Goal: Complete application form

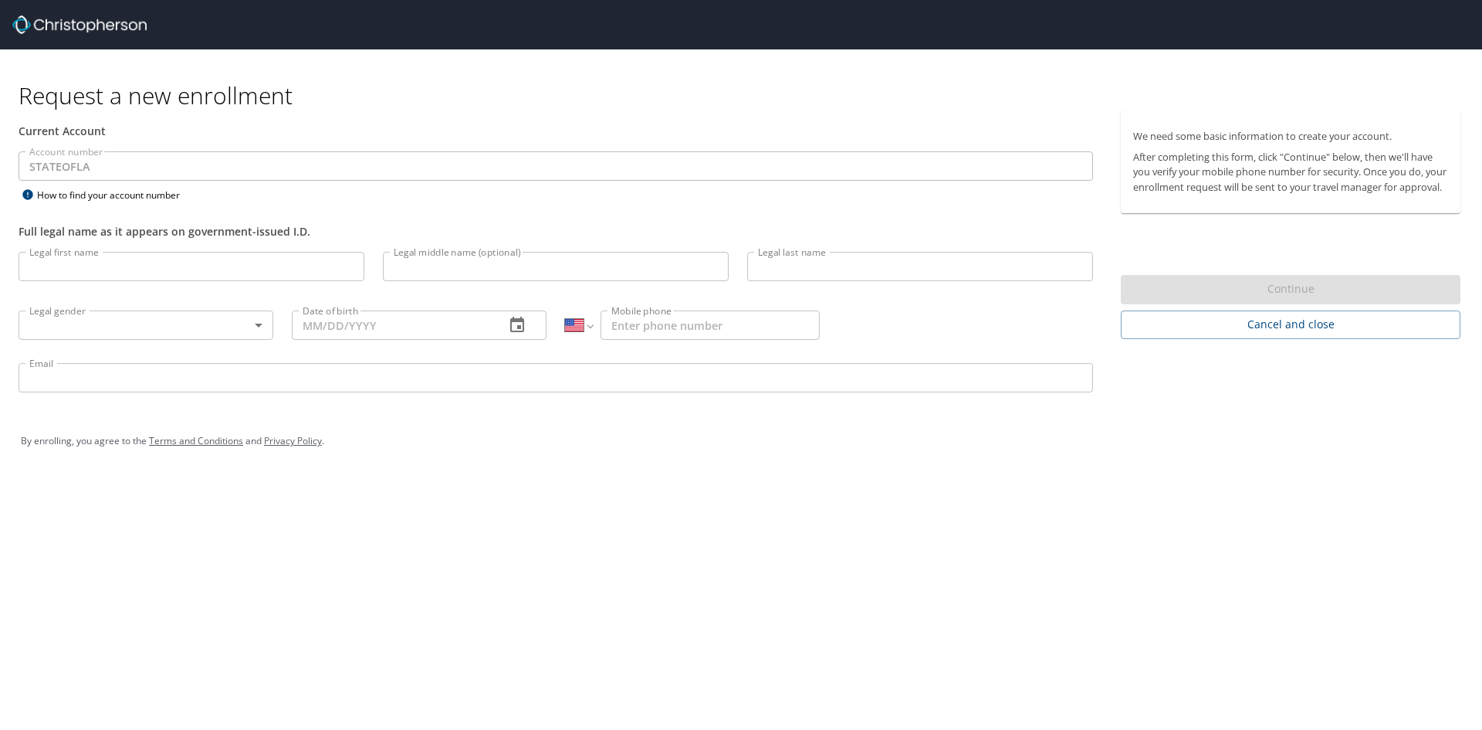
select select "US"
click at [169, 266] on input "Legal first name" at bounding box center [192, 266] width 346 height 29
type input "r"
type input "[PERSON_NAME]"
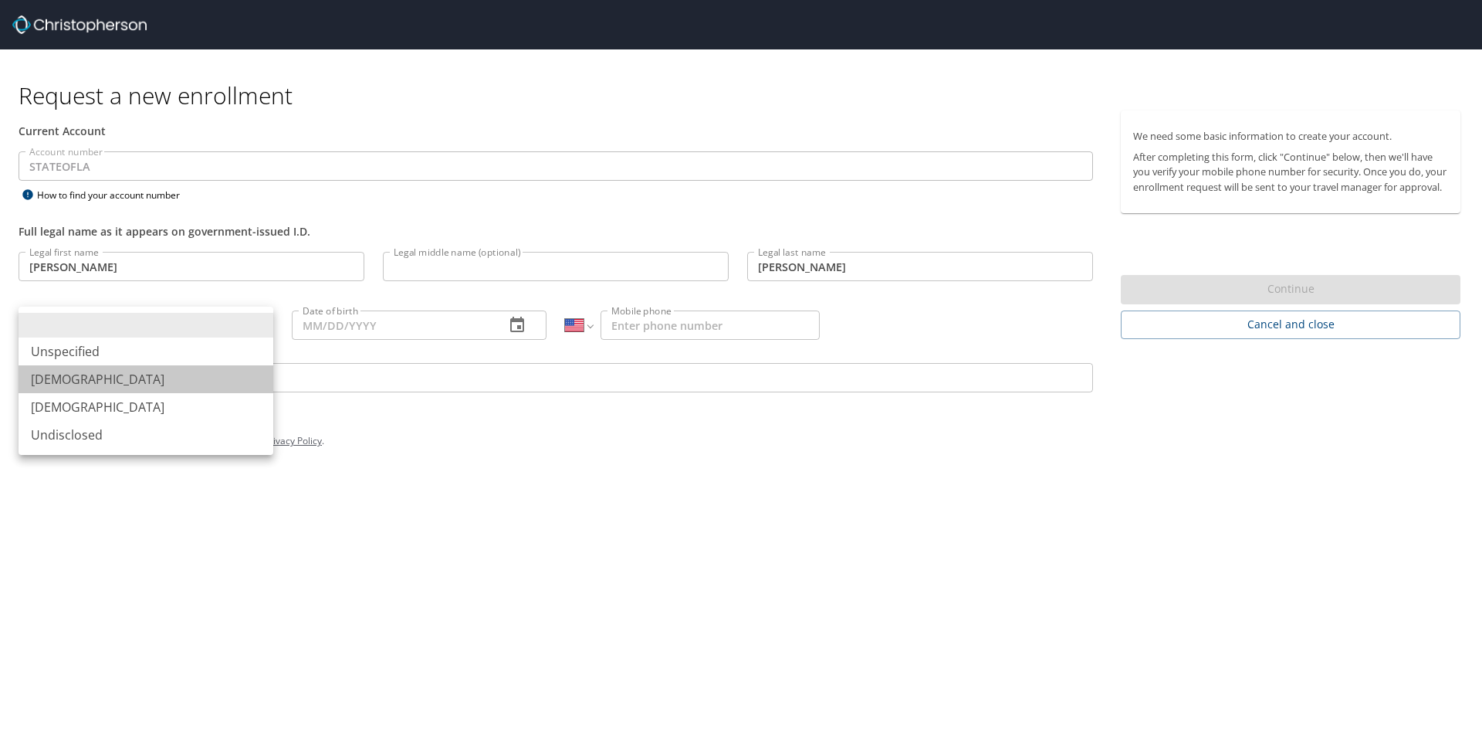
click at [94, 380] on li "[DEMOGRAPHIC_DATA]" at bounding box center [146, 379] width 255 height 28
type input "[DEMOGRAPHIC_DATA]"
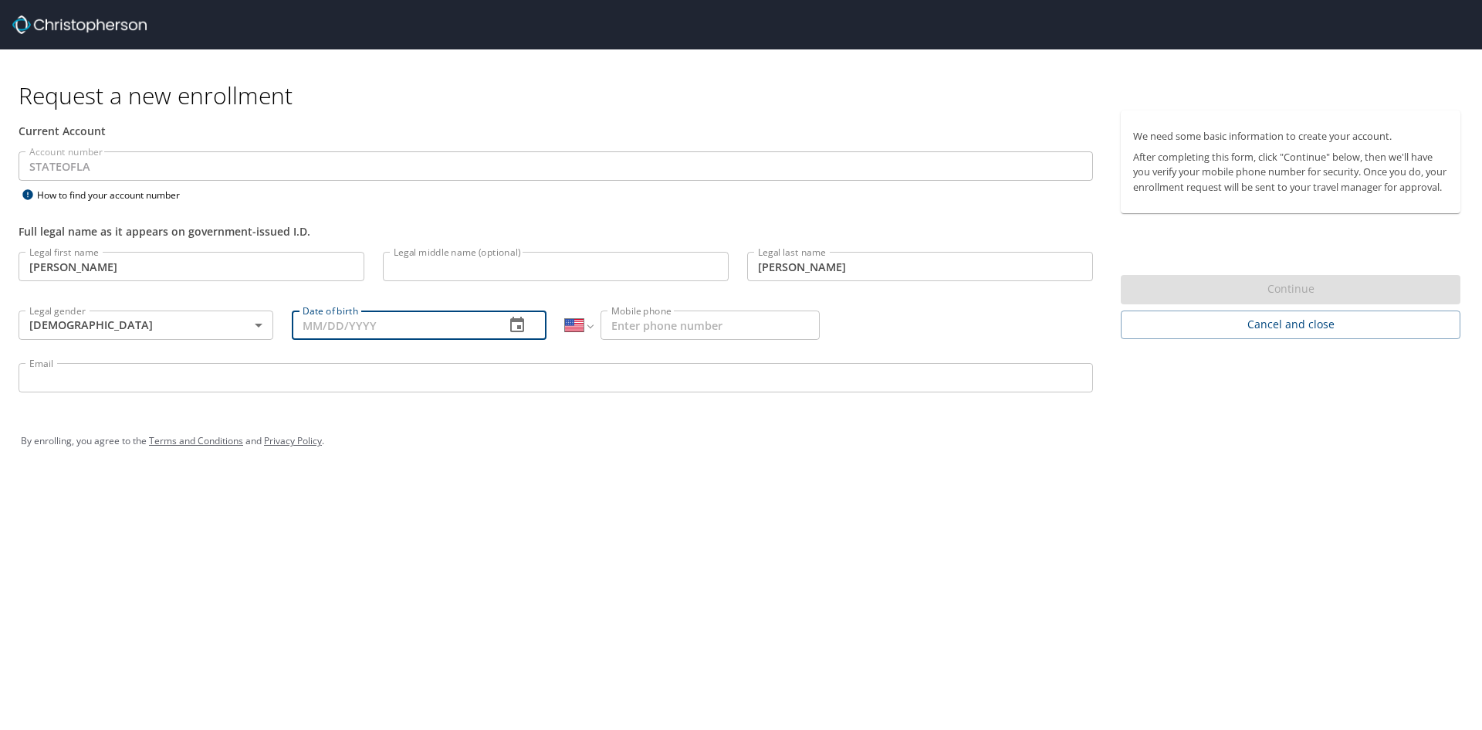
click at [383, 331] on input "Date of birth" at bounding box center [392, 324] width 201 height 29
type input "08/05/____"
